Goal: Connect with others: Connect with others

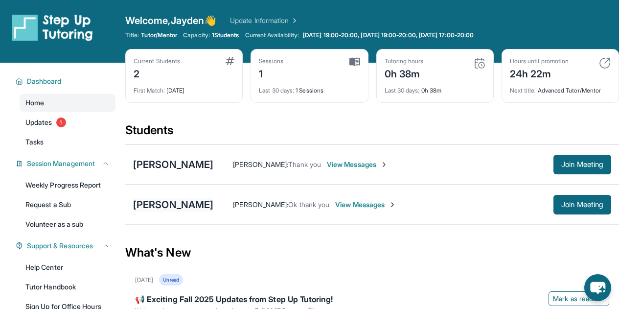
click at [177, 203] on div "[PERSON_NAME]" at bounding box center [173, 205] width 80 height 14
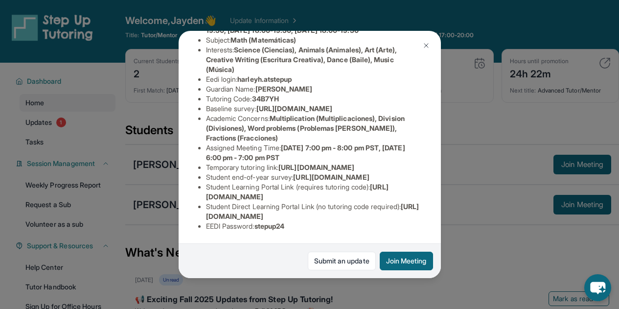
scroll to position [184, 347]
drag, startPoint x: 203, startPoint y: 106, endPoint x: 437, endPoint y: 123, distance: 234.4
click at [437, 123] on div "[PERSON_NAME] Guardian: [PERSON_NAME] Student Information [URL][DOMAIN_NAME] Pr…" at bounding box center [309, 154] width 262 height 247
copy span "[URL][DOMAIN_NAME]"
click at [419, 45] on button at bounding box center [426, 46] width 20 height 20
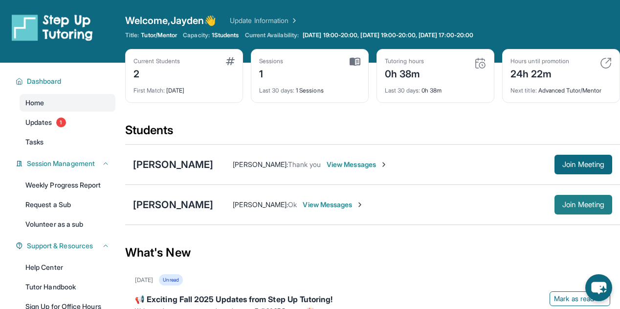
click at [592, 204] on span "Join Meeting" at bounding box center [583, 204] width 42 height 6
click at [354, 61] on img at bounding box center [355, 61] width 11 height 9
click at [299, 91] on div "Last 30 days : 1 Sessions" at bounding box center [309, 88] width 101 height 14
